Goal: Information Seeking & Learning: Get advice/opinions

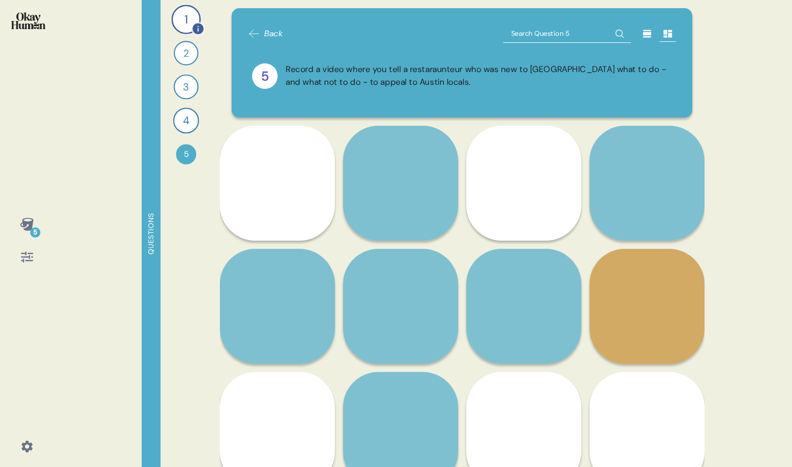
click at [189, 16] on div "1" at bounding box center [185, 19] width 29 height 29
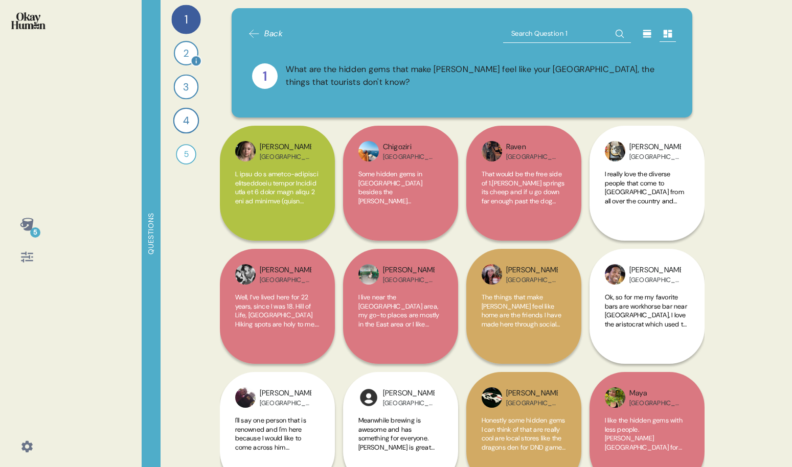
click at [189, 50] on div "2" at bounding box center [185, 53] width 25 height 25
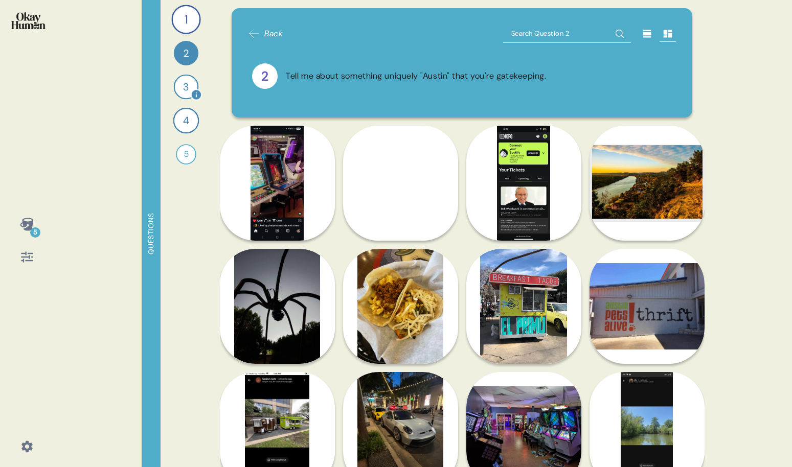
click at [189, 86] on div "3" at bounding box center [185, 87] width 25 height 25
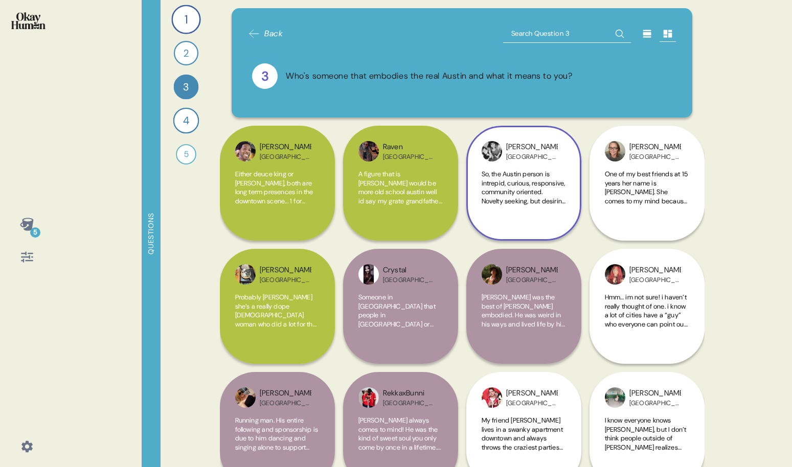
click at [508, 185] on span "So, the Austin person is intrepid, curious, responsive, community oriented. Nov…" at bounding box center [524, 241] width 84 height 143
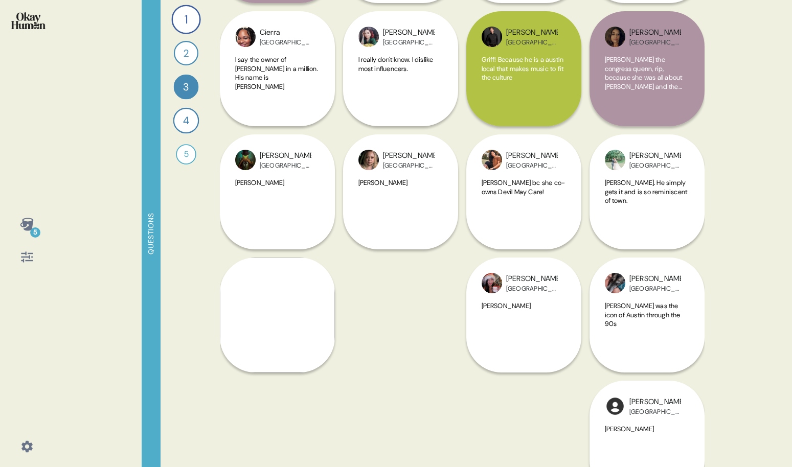
scroll to position [759, 0]
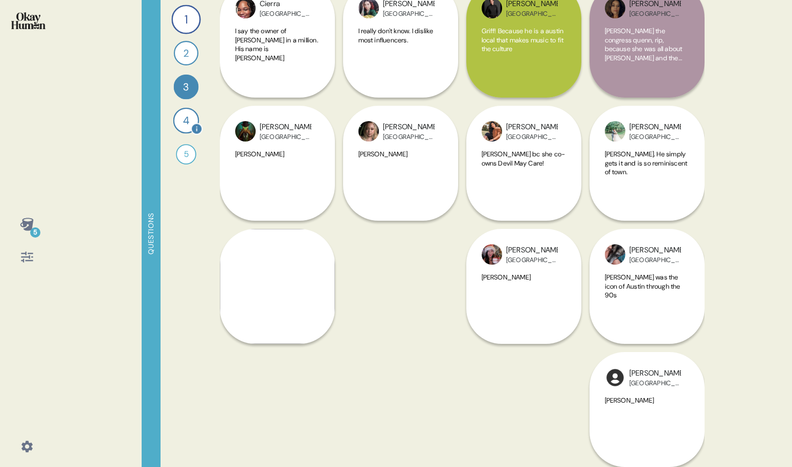
click at [188, 119] on div "4" at bounding box center [186, 121] width 26 height 26
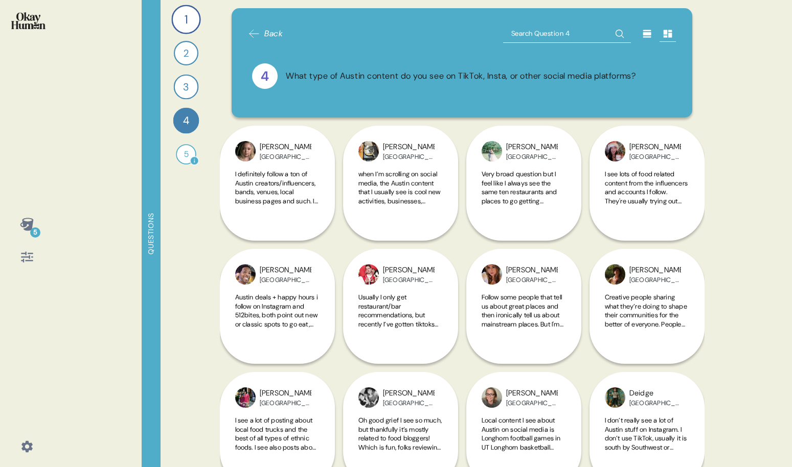
click at [180, 162] on div "5" at bounding box center [186, 154] width 20 height 20
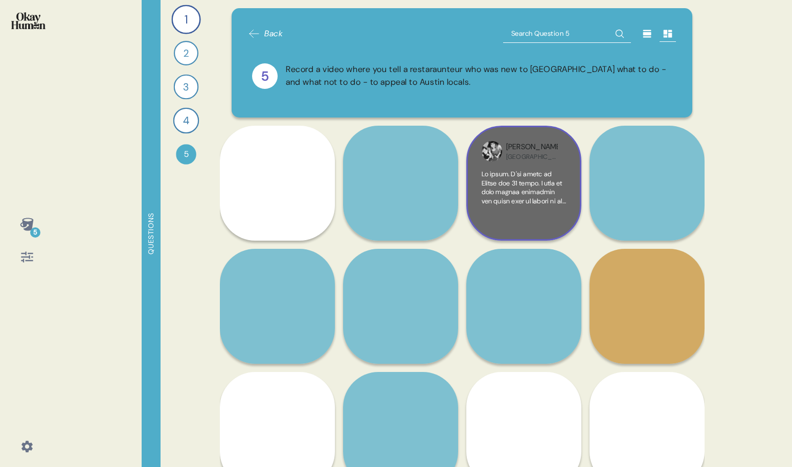
click at [521, 199] on span at bounding box center [524, 380] width 84 height 421
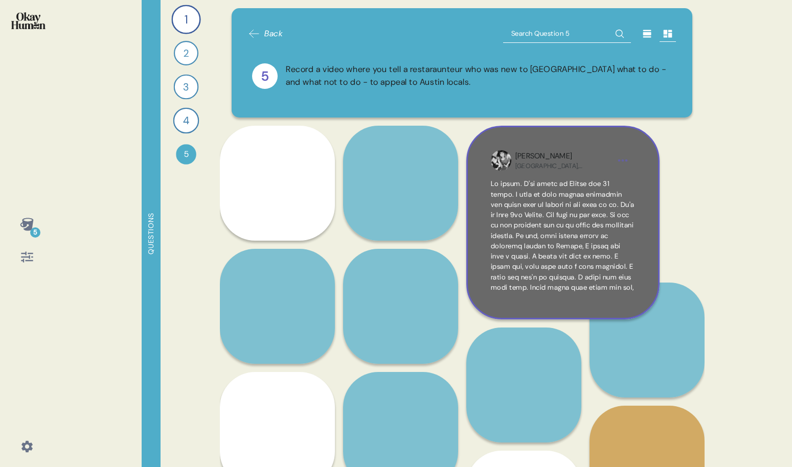
click at [521, 199] on span at bounding box center [563, 329] width 144 height 300
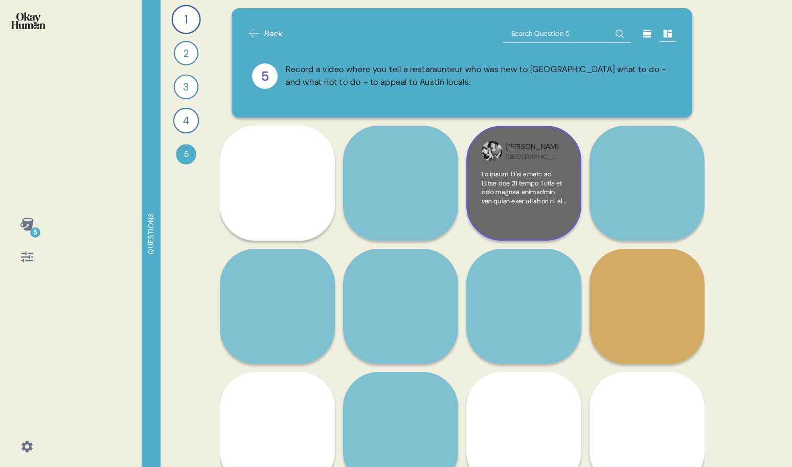
click at [521, 199] on span at bounding box center [524, 380] width 84 height 421
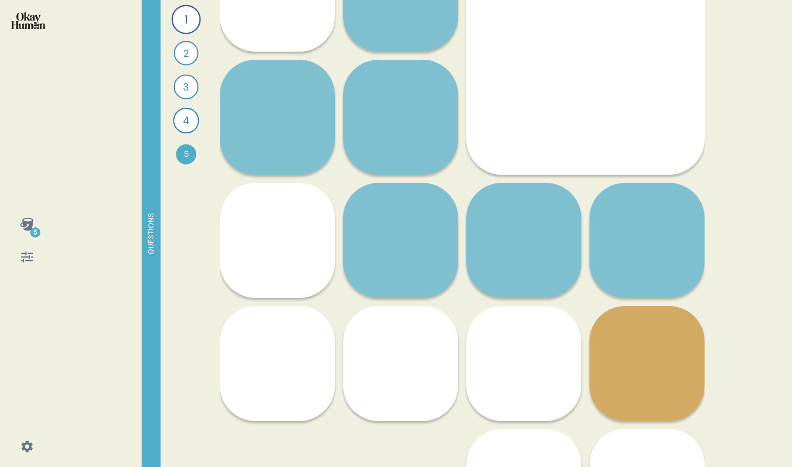
scroll to position [190, 0]
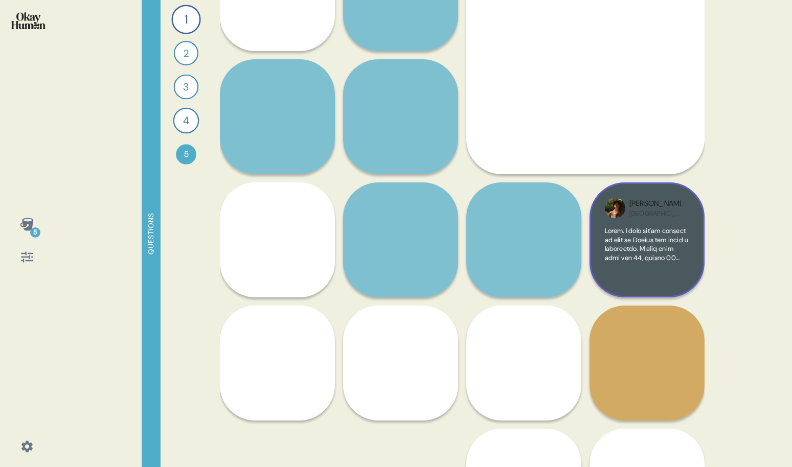
click at [643, 246] on span at bounding box center [647, 424] width 84 height 395
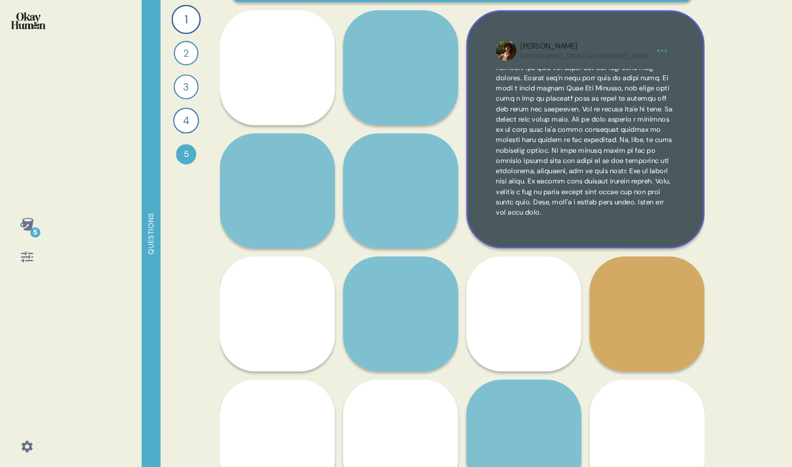
scroll to position [133, 0]
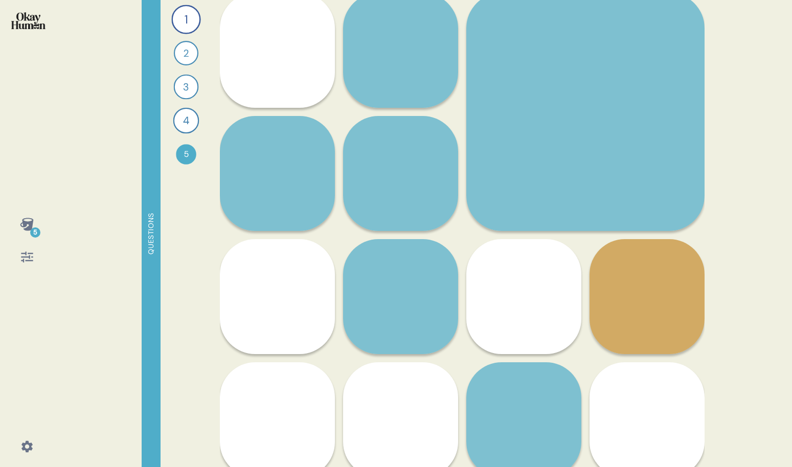
click at [640, 288] on div "[PERSON_NAME], [GEOGRAPHIC_DATA] I would say before opening a restaurant, my be…" at bounding box center [647, 358] width 115 height 238
click at [766, 282] on div "5 Questions 1 What are the hidden gems that make [PERSON_NAME] feel like your […" at bounding box center [396, 233] width 792 height 467
click at [631, 305] on div "[PERSON_NAME], [GEOGRAPHIC_DATA] I would say before opening a restaurant, my be…" at bounding box center [647, 358] width 115 height 238
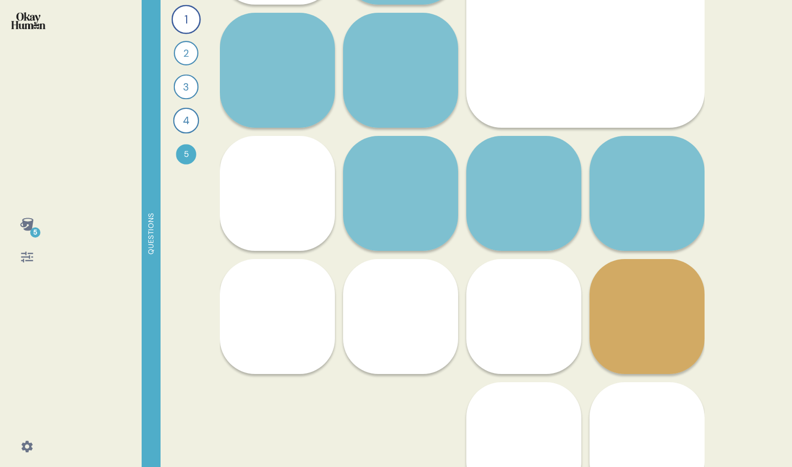
scroll to position [266, 0]
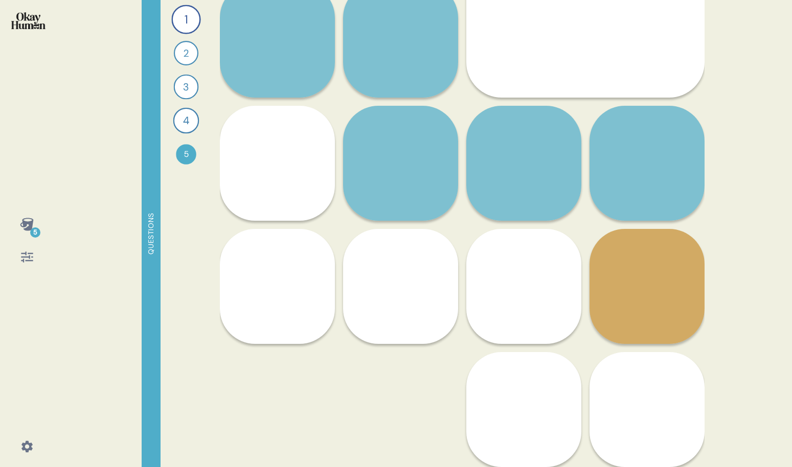
click at [514, 296] on div "[PERSON_NAME], [GEOGRAPHIC_DATA] I would say appeals to the [DEMOGRAPHIC_DATA] …" at bounding box center [523, 348] width 115 height 238
click at [532, 302] on div "[PERSON_NAME], [GEOGRAPHIC_DATA] I would say appeals to the [DEMOGRAPHIC_DATA] …" at bounding box center [523, 348] width 115 height 238
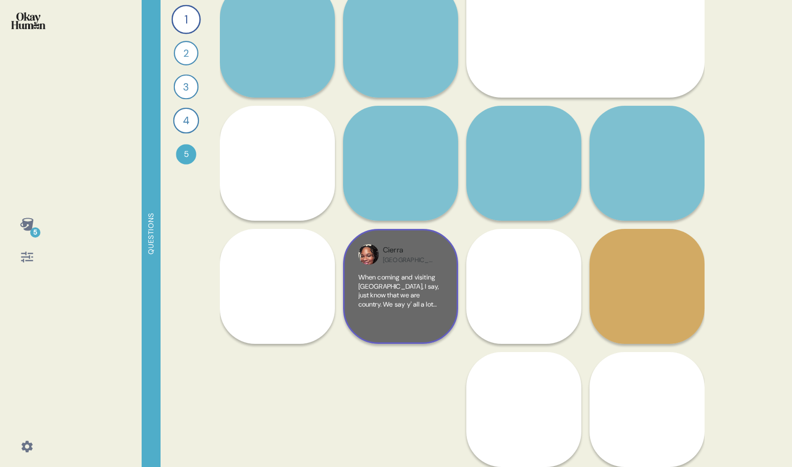
click at [415, 295] on span "When coming and visiting [GEOGRAPHIC_DATA], I say, just know that we are countr…" at bounding box center [399, 317] width 82 height 89
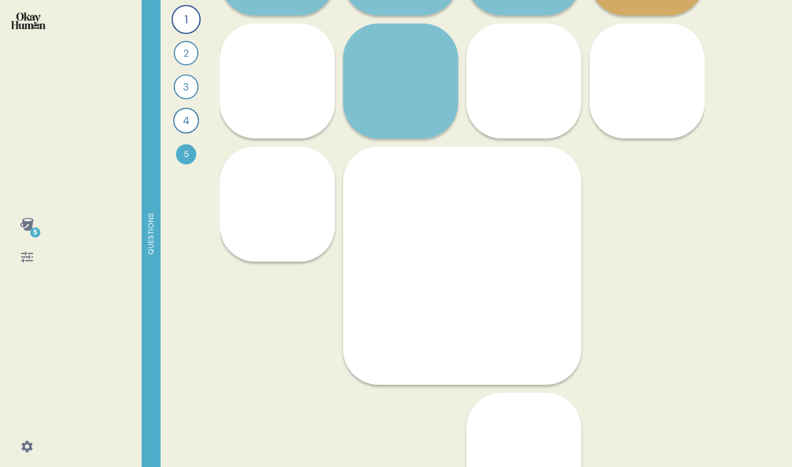
scroll to position [370, 0]
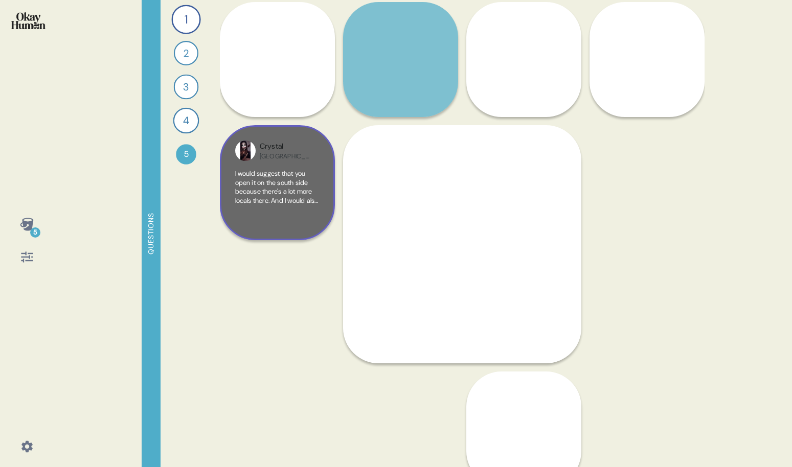
click at [276, 220] on div "I would suggest that you open it on the south side because there's a lot more l…" at bounding box center [277, 197] width 84 height 56
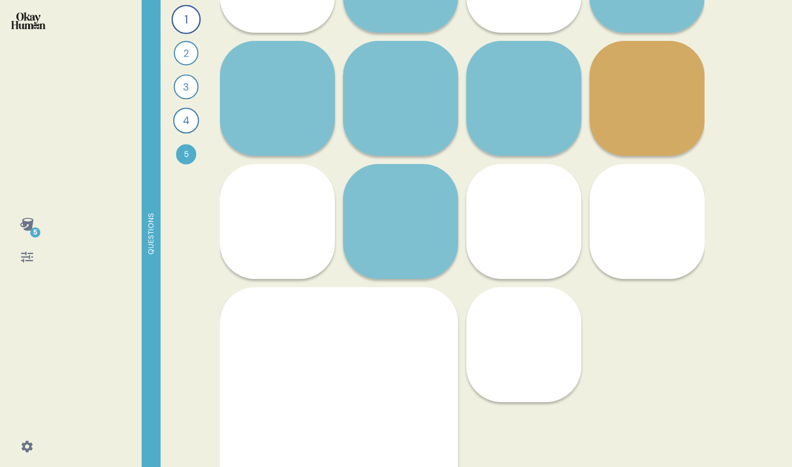
scroll to position [200, 0]
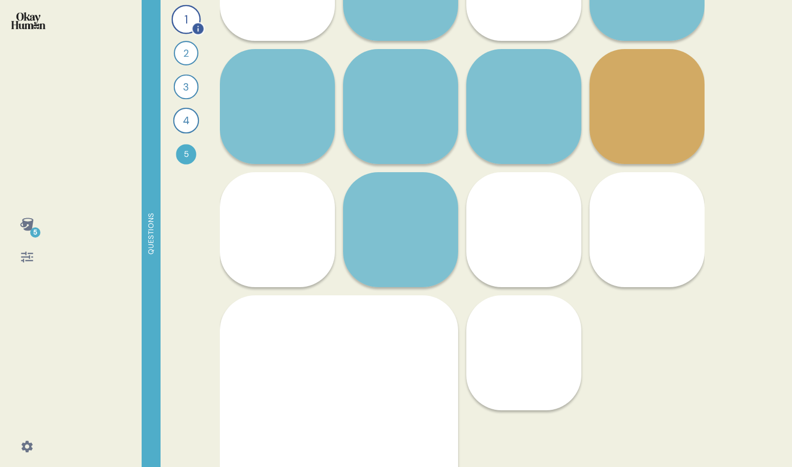
click at [183, 18] on div "1" at bounding box center [185, 19] width 29 height 29
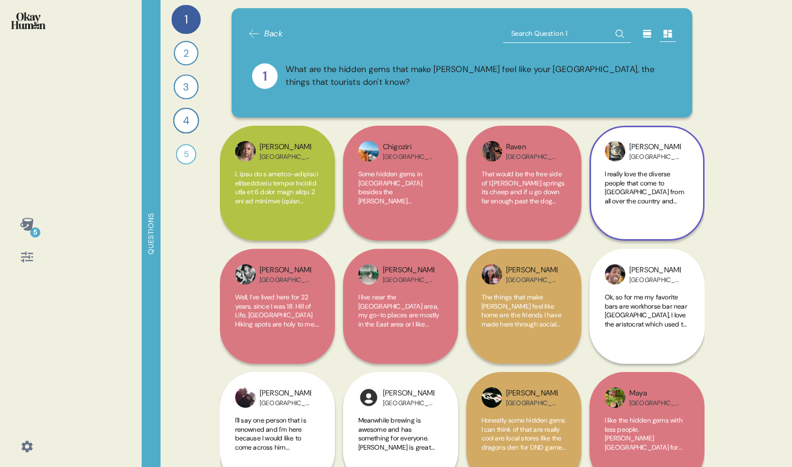
click at [667, 199] on span "I really love the diverse people that come to [GEOGRAPHIC_DATA] from all over t…" at bounding box center [647, 291] width 84 height 242
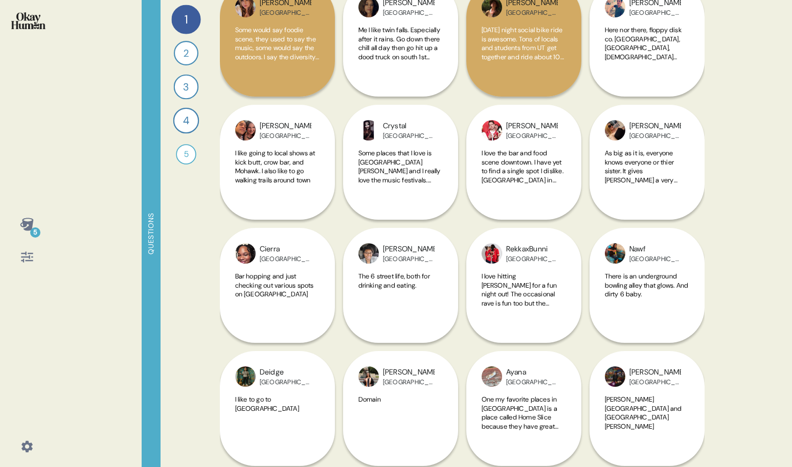
scroll to position [1129, 0]
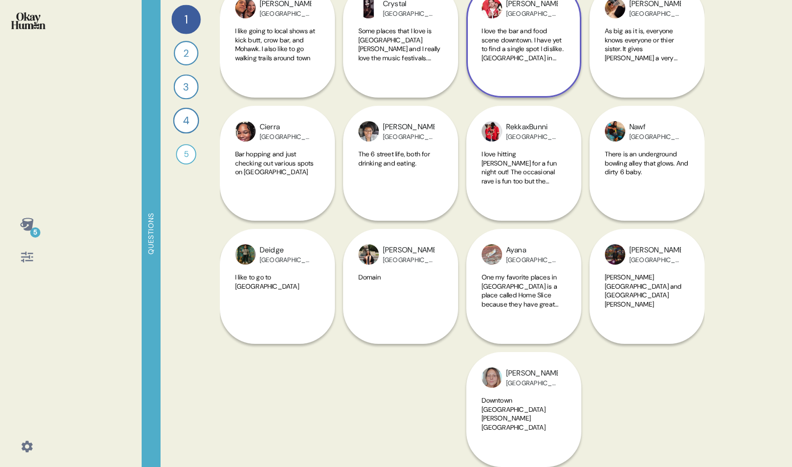
click at [547, 54] on span "I love the bar and food scene downtown. I have yet to find a single spot I disl…" at bounding box center [523, 58] width 82 height 62
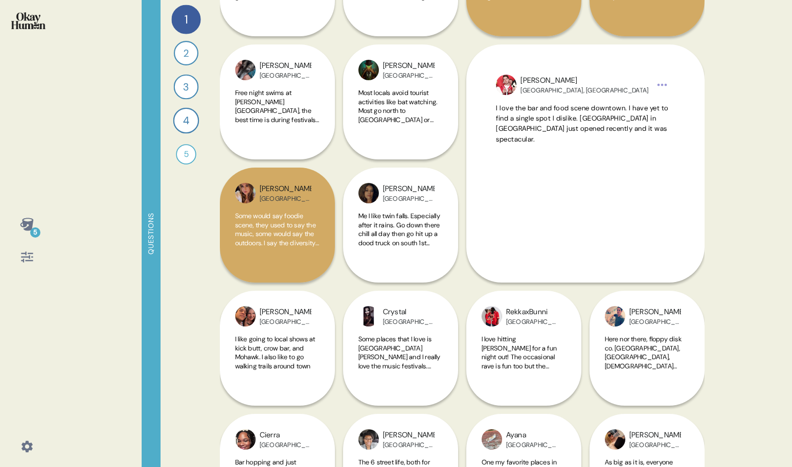
scroll to position [816, 0]
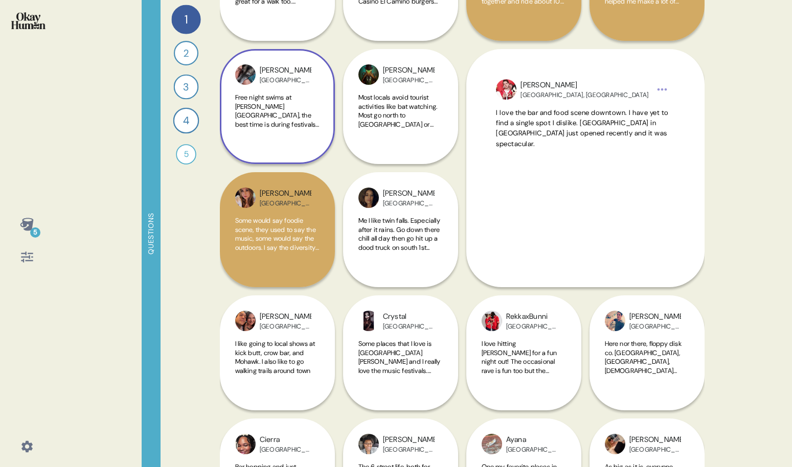
click at [298, 109] on span "Free night swims at [PERSON_NAME][GEOGRAPHIC_DATA], the best time is during fes…" at bounding box center [277, 129] width 84 height 72
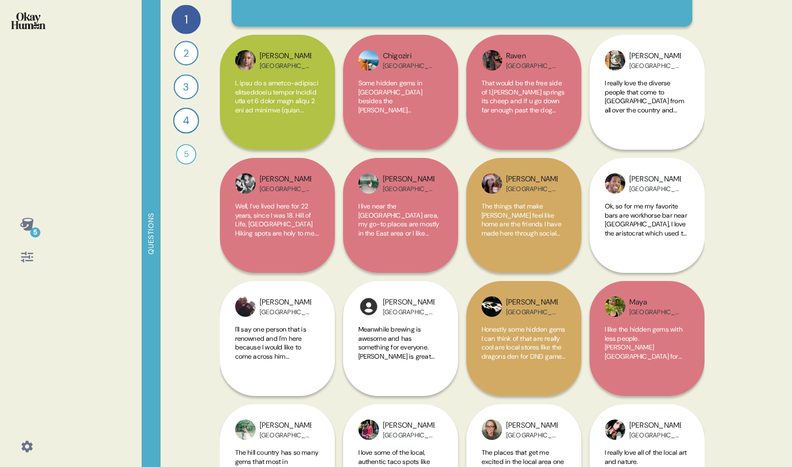
scroll to position [88, 0]
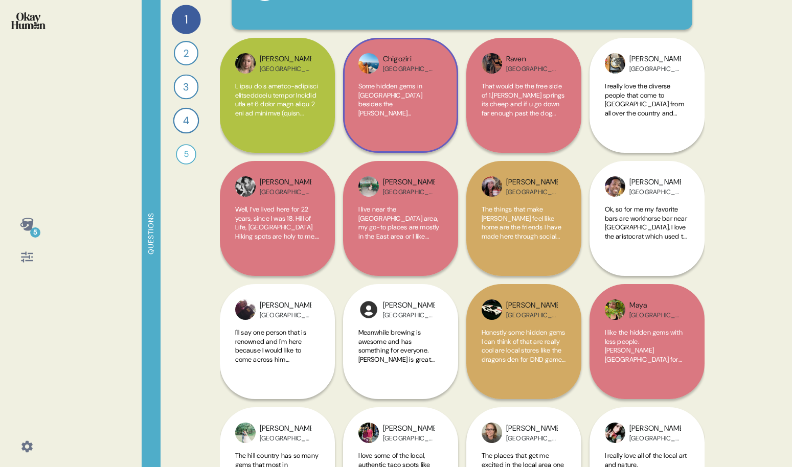
click at [382, 107] on span "Some hidden gems in [GEOGRAPHIC_DATA] besides the [PERSON_NAME][GEOGRAPHIC_DATA…" at bounding box center [400, 234] width 84 height 305
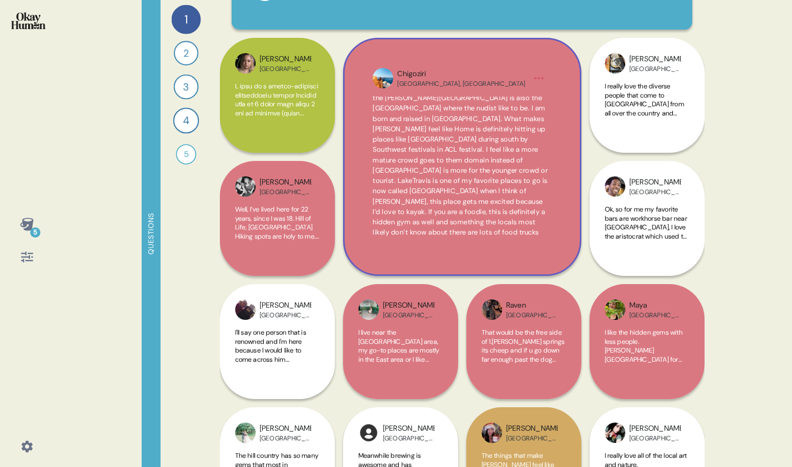
scroll to position [0, 0]
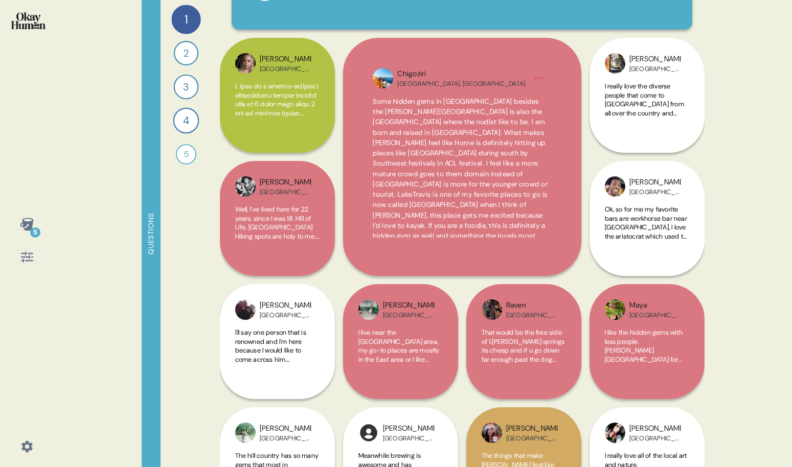
click at [746, 97] on div "5 Questions 1 What are the hidden gems that make [PERSON_NAME] feel like your […" at bounding box center [396, 233] width 792 height 467
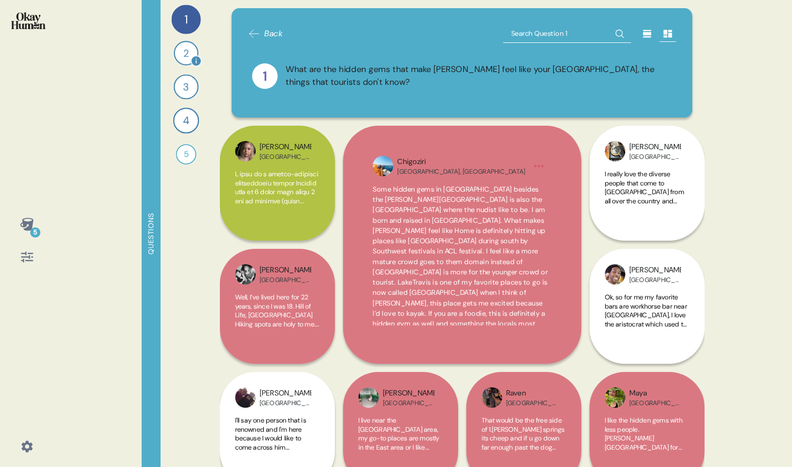
click at [188, 53] on div "2" at bounding box center [185, 53] width 25 height 25
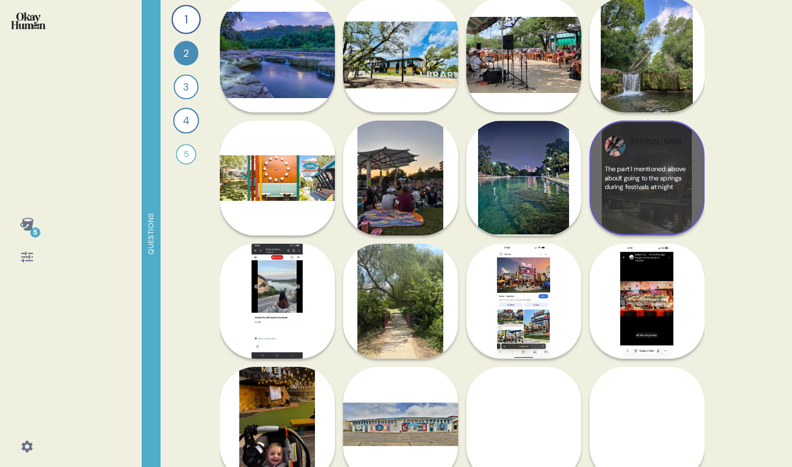
scroll to position [521, 0]
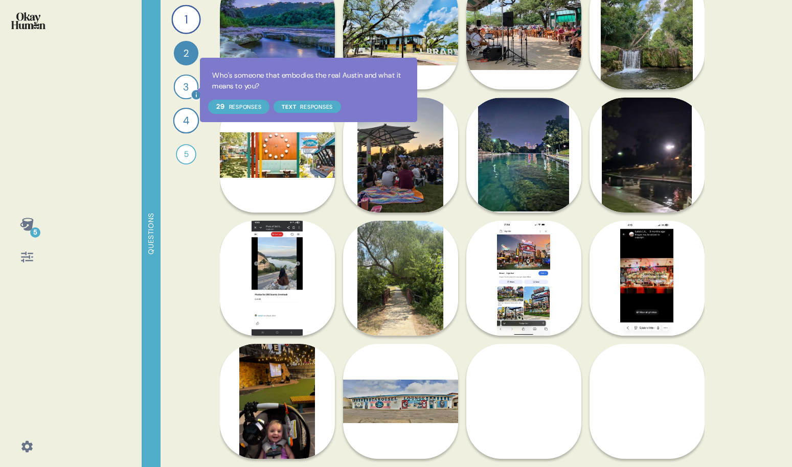
click at [192, 89] on div at bounding box center [195, 94] width 11 height 11
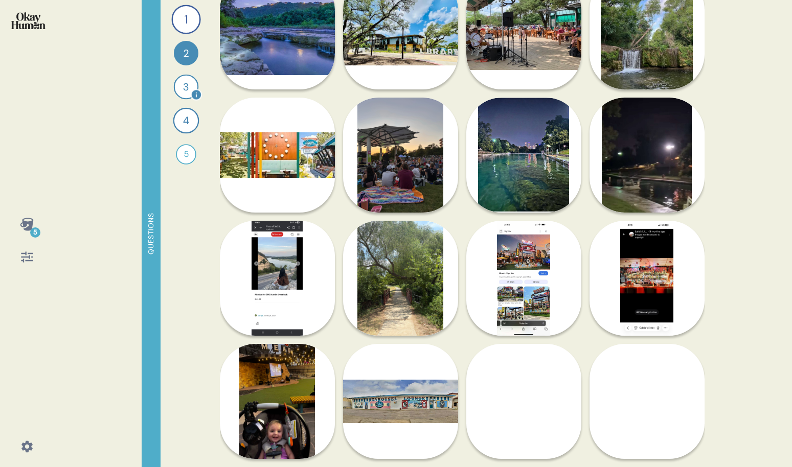
click at [186, 86] on div "3" at bounding box center [185, 87] width 25 height 25
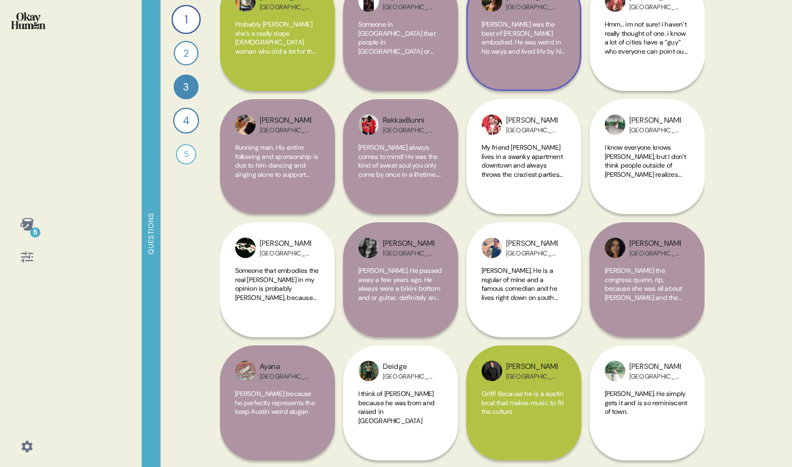
scroll to position [285, 0]
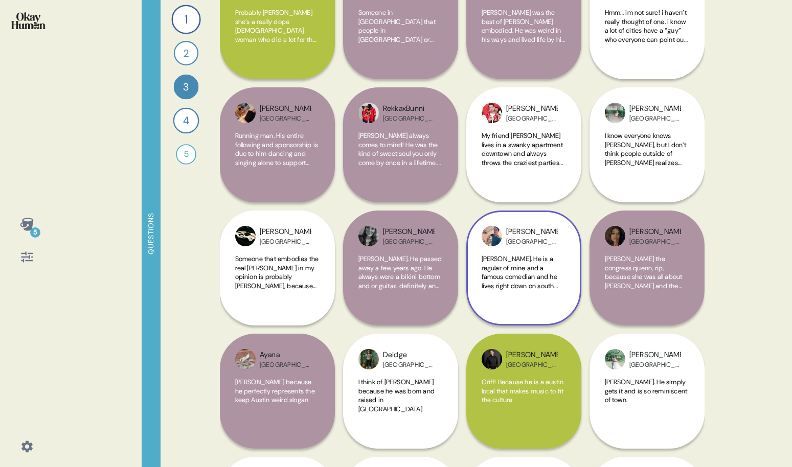
click at [548, 278] on span "[PERSON_NAME]. He is a regular of mine and a famous comedian and he lives right…" at bounding box center [520, 277] width 76 height 44
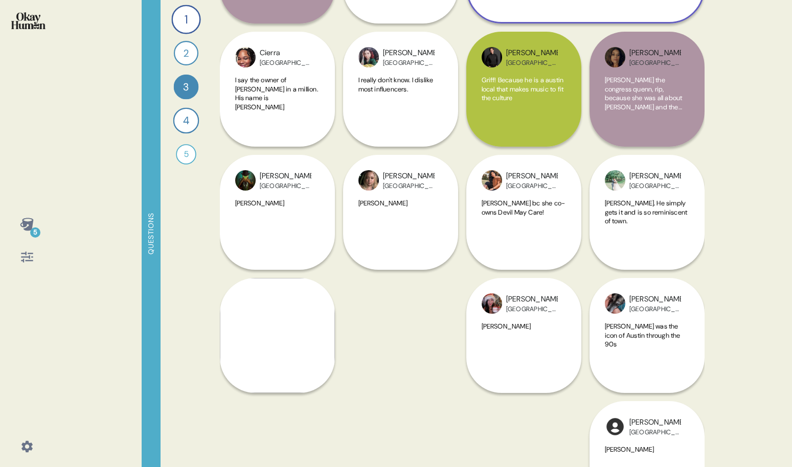
scroll to position [759, 0]
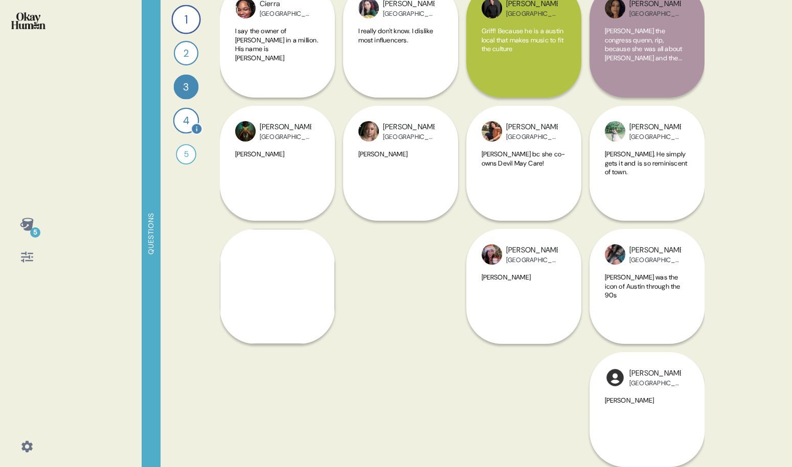
click at [185, 115] on div "4" at bounding box center [186, 121] width 26 height 26
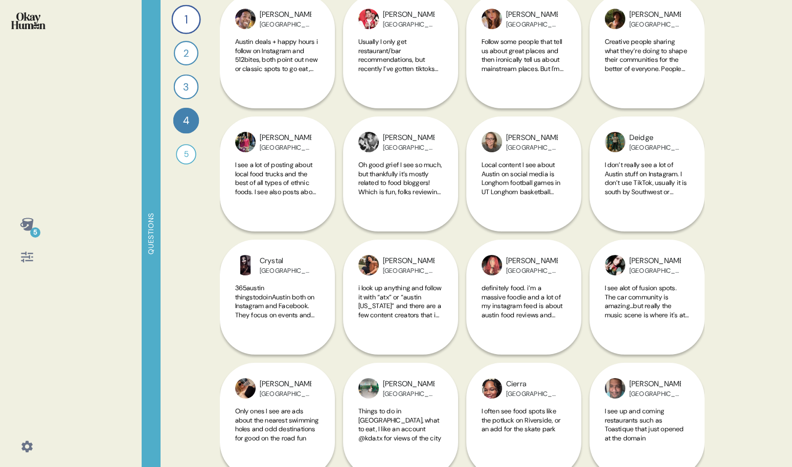
scroll to position [0, 0]
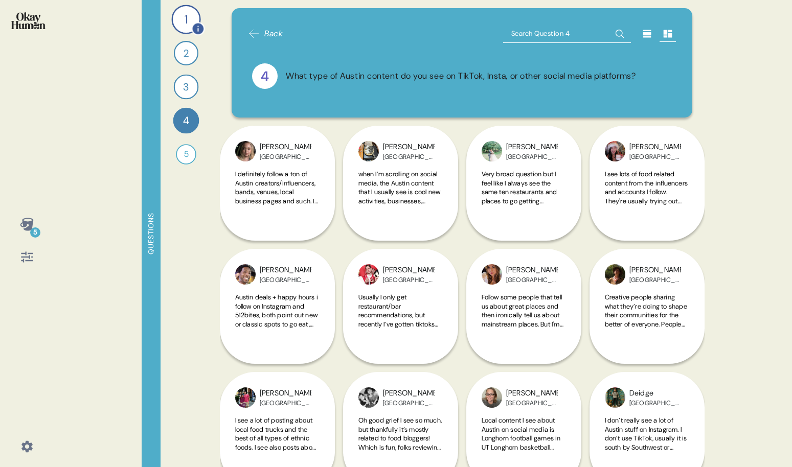
click at [189, 29] on div "1" at bounding box center [185, 19] width 29 height 29
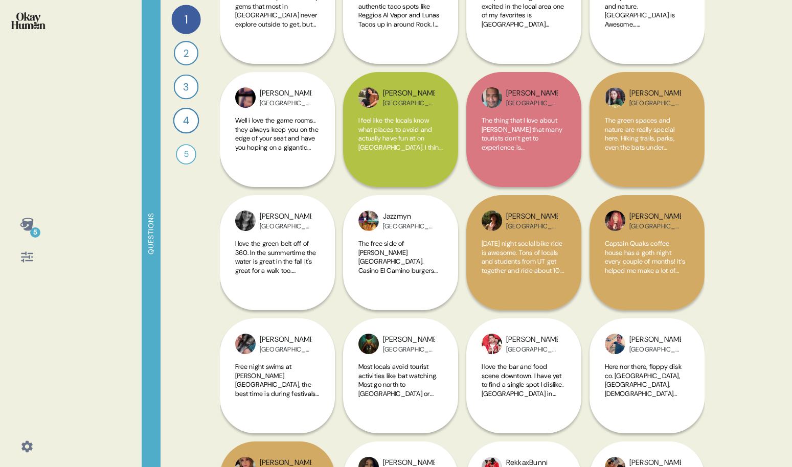
scroll to position [535, 0]
